Goal: Find contact information: Find contact information

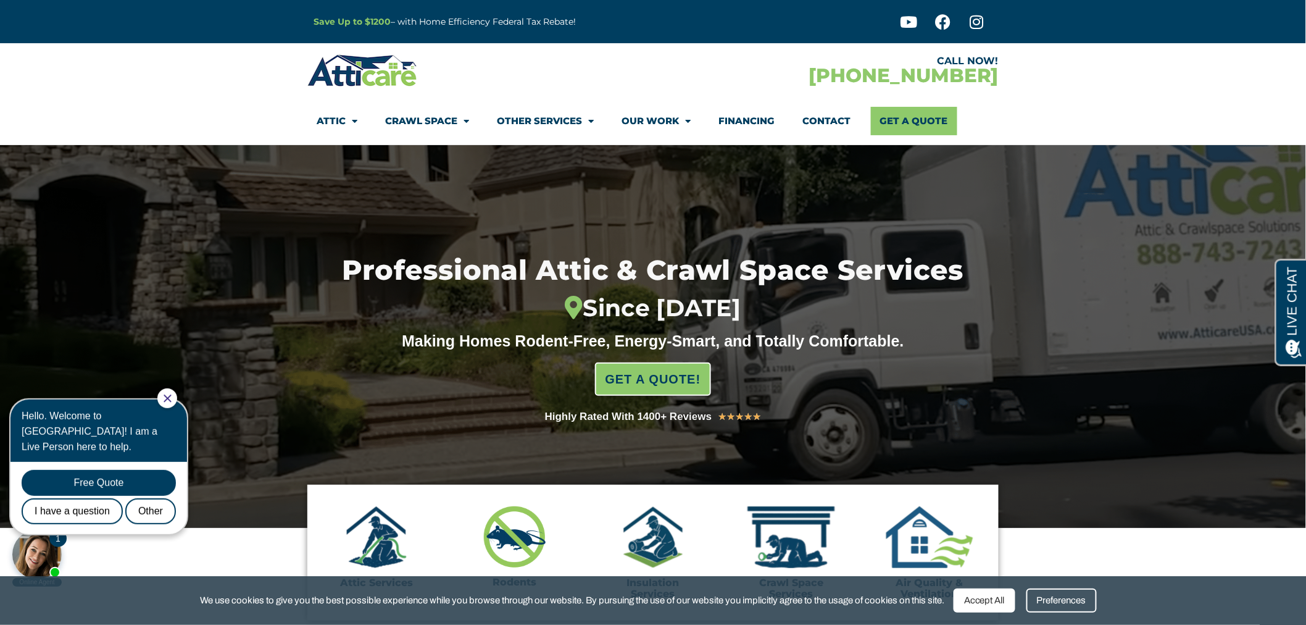
click at [819, 122] on link "Contact" at bounding box center [827, 121] width 48 height 28
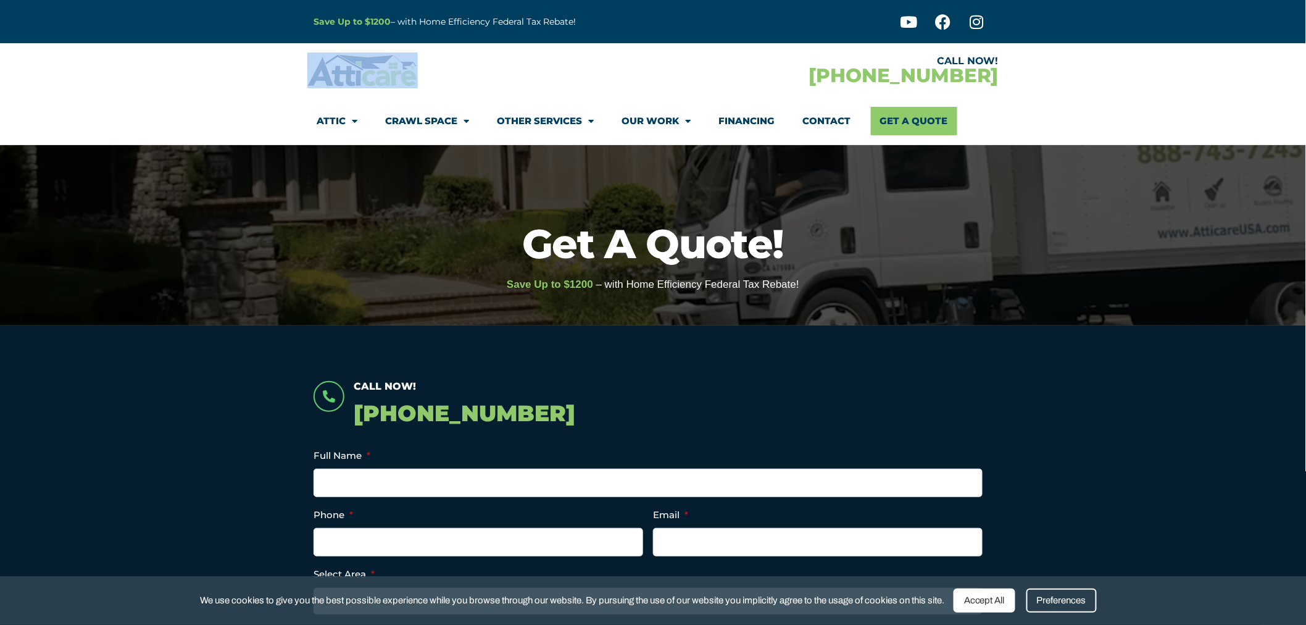
drag, startPoint x: 443, startPoint y: 77, endPoint x: 323, endPoint y: 71, distance: 119.9
click at [323, 71] on div at bounding box center [480, 70] width 346 height 36
drag, startPoint x: 324, startPoint y: 70, endPoint x: 1011, endPoint y: 89, distance: 686.7
click at [1011, 89] on section "CALL NOW! [PHONE_NUMBER] Attic Attic Cleaning Rodent Proofing Air Sealing Insul…" at bounding box center [653, 94] width 1306 height 102
